Goal: Transaction & Acquisition: Subscribe to service/newsletter

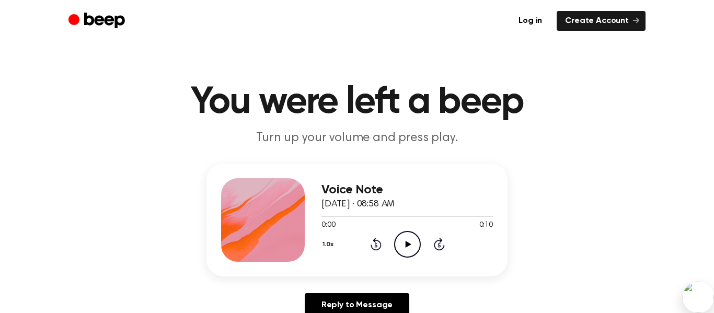
click at [405, 237] on icon "Play Audio" at bounding box center [407, 244] width 27 height 27
click at [117, 8] on div "Log in Create Account" at bounding box center [356, 21] width 577 height 42
click at [627, 14] on link "Create Account" at bounding box center [601, 21] width 89 height 20
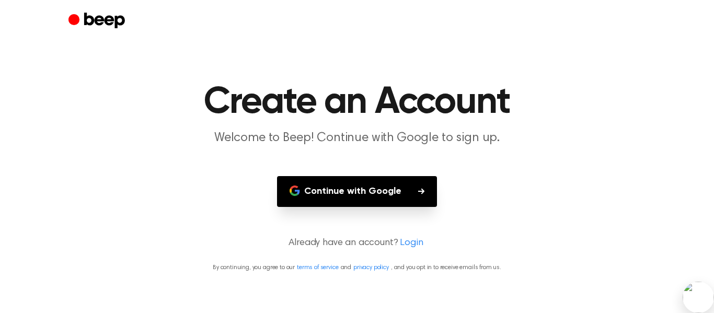
click at [592, 51] on main "Create an Account Welcome to Beep! Continue with Google to sign up. Continue wi…" at bounding box center [357, 156] width 714 height 313
click at [424, 186] on button "Continue with Google" at bounding box center [357, 191] width 160 height 31
click at [277, 176] on button "Continue with Google" at bounding box center [357, 191] width 160 height 31
click at [381, 269] on link "privacy policy" at bounding box center [371, 268] width 36 height 6
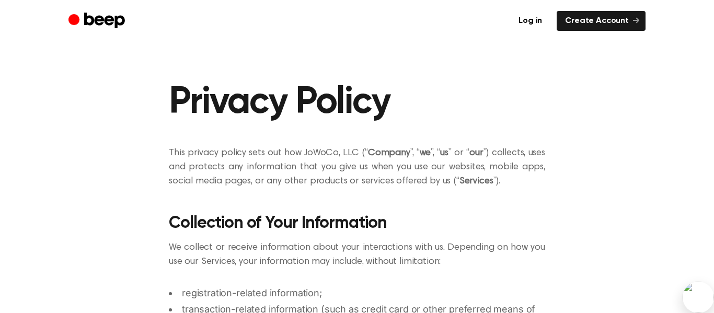
click at [693, 290] on img at bounding box center [698, 297] width 31 height 31
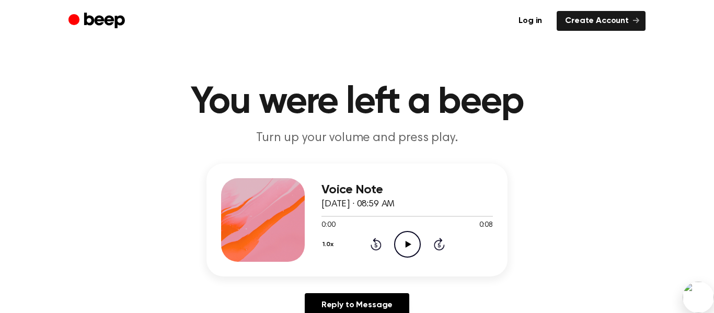
click at [405, 235] on icon "Play Audio" at bounding box center [407, 244] width 27 height 27
click at [276, 227] on div at bounding box center [263, 220] width 84 height 84
click at [396, 234] on icon "Pause Audio" at bounding box center [407, 244] width 27 height 27
click at [396, 234] on icon "Play Audio" at bounding box center [407, 244] width 27 height 27
click at [410, 244] on icon "Pause Audio" at bounding box center [407, 244] width 27 height 27
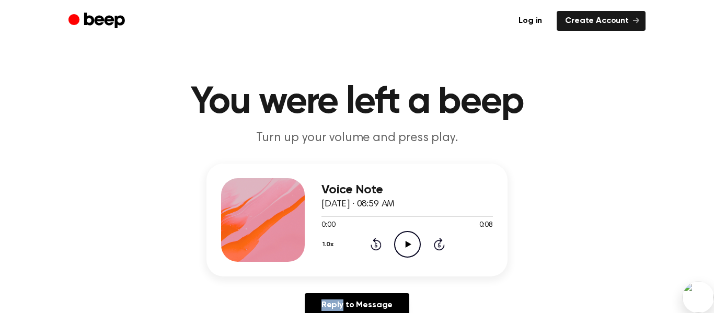
click at [410, 244] on icon at bounding box center [408, 244] width 6 height 7
click at [407, 245] on icon "Pause Audio" at bounding box center [407, 244] width 27 height 27
click at [407, 245] on icon at bounding box center [408, 244] width 6 height 7
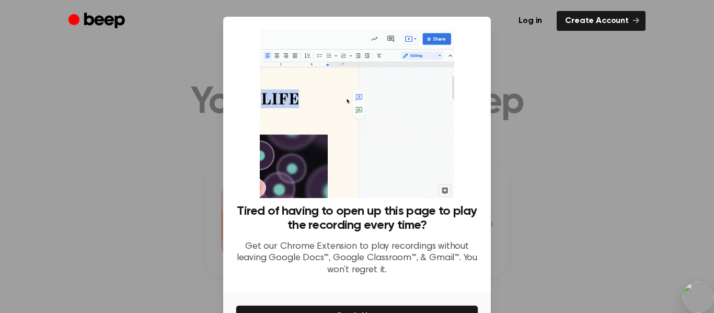
click at [407, 245] on p "Get our Chrome Extension to play recordings without leaving Google Docs™, Googl…" at bounding box center [357, 259] width 243 height 36
click at [557, 84] on div at bounding box center [357, 156] width 714 height 313
click at [540, 115] on div at bounding box center [357, 156] width 714 height 313
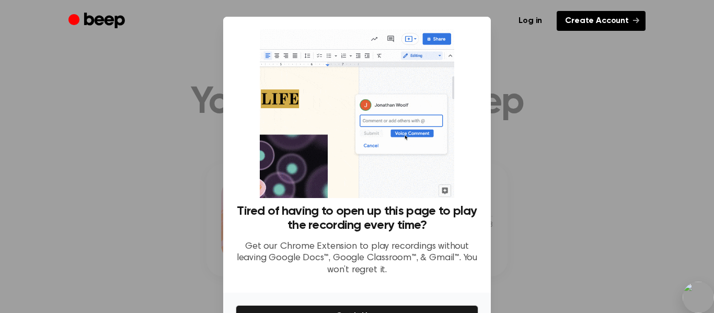
click at [631, 15] on link "Create Account" at bounding box center [601, 21] width 89 height 20
